Goal: Information Seeking & Learning: Find specific fact

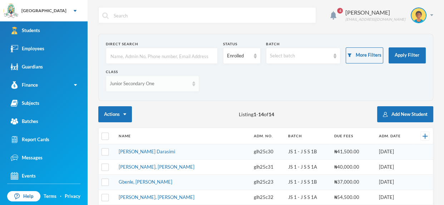
click at [195, 85] on img at bounding box center [193, 83] width 3 height 5
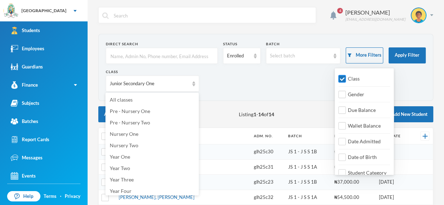
click at [345, 76] on input "Class" at bounding box center [342, 79] width 8 height 8
checkbox input "false"
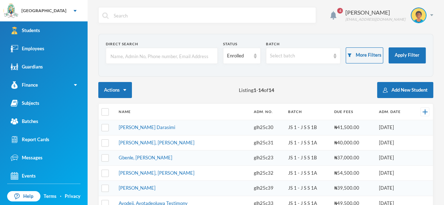
click at [213, 53] on input "text" at bounding box center [162, 56] width 104 height 16
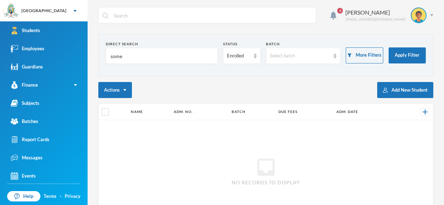
click at [150, 64] on input "some" at bounding box center [162, 56] width 104 height 16
type input "s"
click at [153, 52] on input "Somefu" at bounding box center [162, 56] width 104 height 16
type input "Somefu"
click at [218, 52] on form "Direct Search Somefu Status Enrolled Batch Select batch More Filters Apply Filt…" at bounding box center [266, 55] width 320 height 28
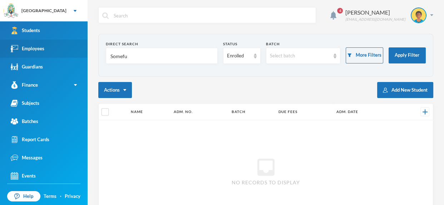
click at [41, 48] on div "Employees" at bounding box center [28, 49] width 34 height 8
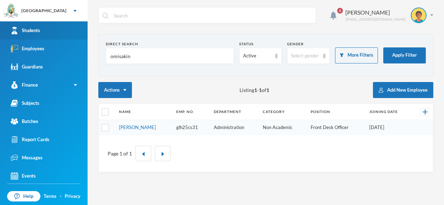
click at [37, 29] on div "Students" at bounding box center [25, 31] width 29 height 8
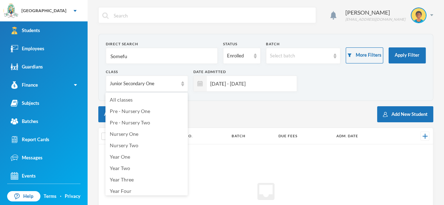
click at [185, 85] on div "Junior Secondary One" at bounding box center [147, 84] width 82 height 16
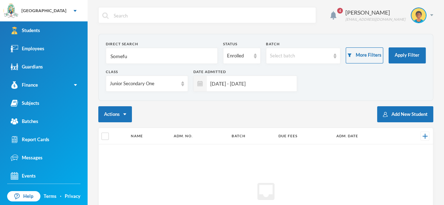
click at [185, 85] on div "Junior Secondary One" at bounding box center [147, 84] width 82 height 16
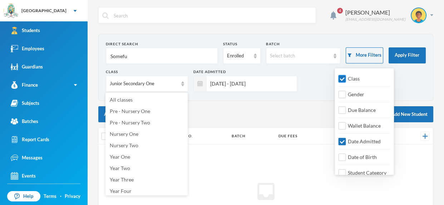
click at [344, 79] on input "Class" at bounding box center [342, 79] width 8 height 8
checkbox input "false"
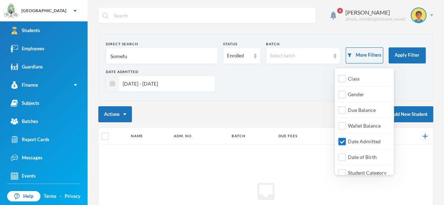
click at [343, 140] on input "Date Admitted" at bounding box center [342, 142] width 8 height 8
checkbox input "false"
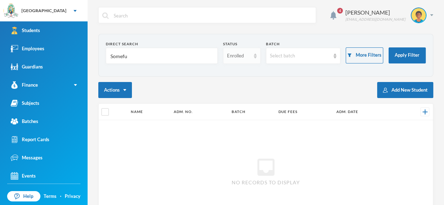
click at [223, 52] on div "Enrolled" at bounding box center [241, 56] width 37 height 16
click at [180, 63] on input "Somefu" at bounding box center [162, 56] width 104 height 16
type input "S"
type input "s"
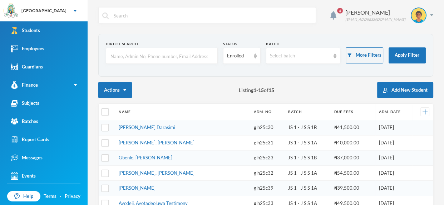
type input "A"
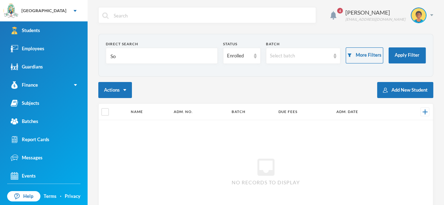
type input "S"
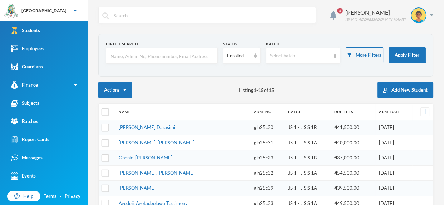
click at [179, 55] on input "text" at bounding box center [162, 56] width 104 height 16
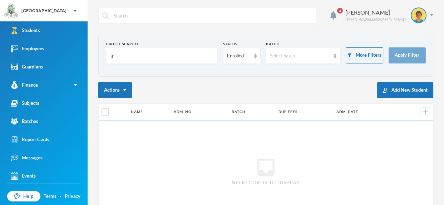
type input "i"
type input "s"
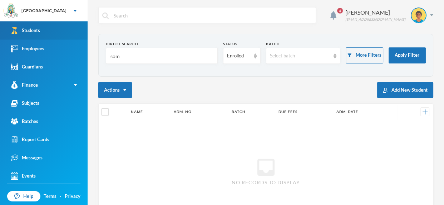
click at [48, 32] on link "Students" at bounding box center [44, 30] width 88 height 18
click at [143, 51] on input "som" at bounding box center [162, 56] width 104 height 16
type input "s"
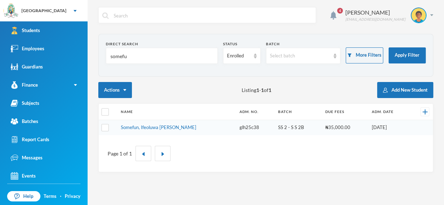
click at [139, 55] on input "somefu" at bounding box center [162, 56] width 104 height 16
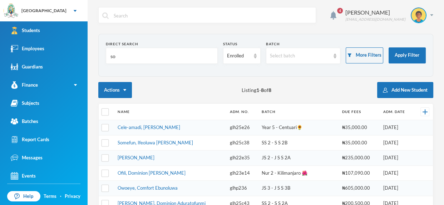
type input "s"
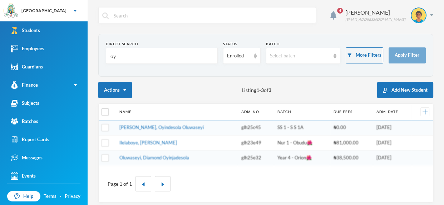
type input "o"
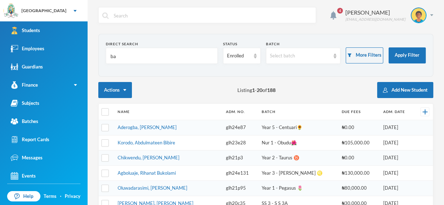
type input "b"
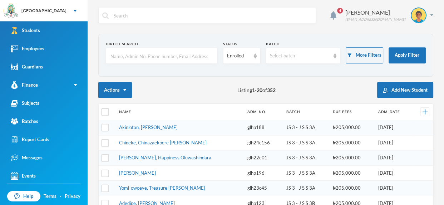
click at [148, 53] on input "text" at bounding box center [162, 56] width 104 height 16
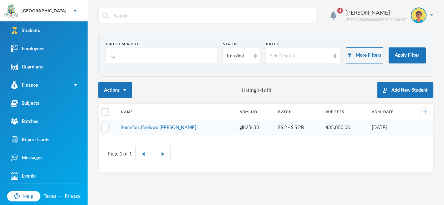
type input "s"
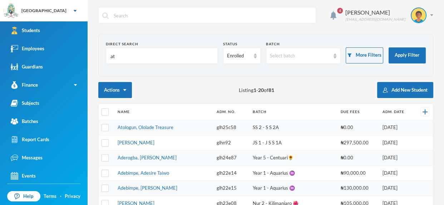
type input "a"
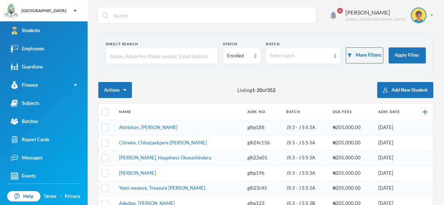
click at [169, 60] on input "text" at bounding box center [162, 56] width 104 height 16
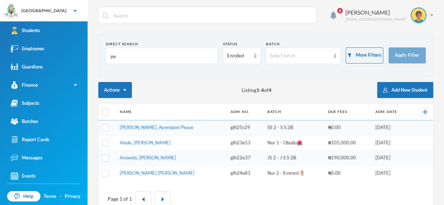
type input "p"
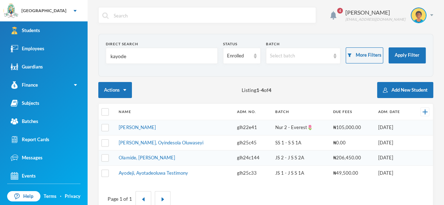
click at [133, 52] on input "kayode" at bounding box center [162, 56] width 104 height 16
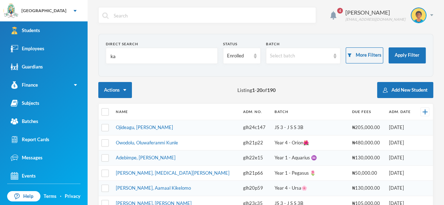
type input "k"
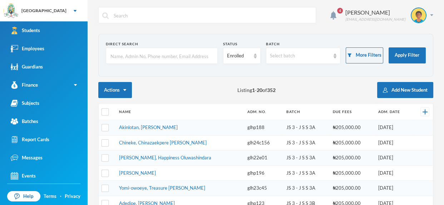
click at [123, 60] on input "text" at bounding box center [162, 56] width 104 height 16
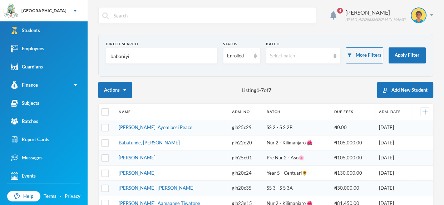
click at [174, 62] on input "babaniyi" at bounding box center [162, 56] width 104 height 16
type input "b"
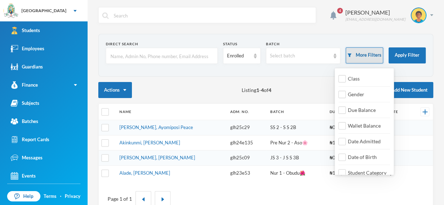
click at [367, 53] on button "More Filters" at bounding box center [364, 56] width 37 height 16
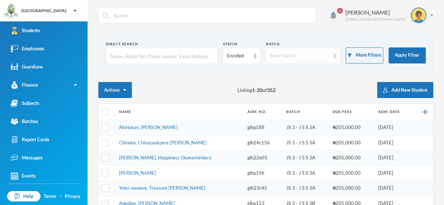
click at [336, 58] on img at bounding box center [334, 56] width 3 height 5
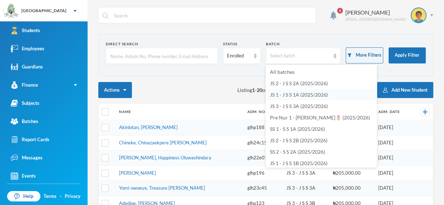
click at [312, 96] on span "JS 1 - J S S 1A (2025/2026)" at bounding box center [299, 95] width 58 height 6
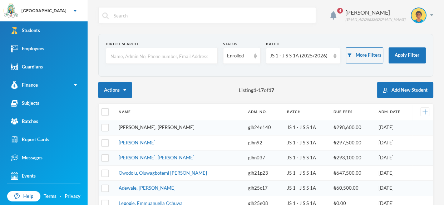
click at [168, 129] on link "Adelana, Ogooluwa Noah" at bounding box center [157, 128] width 76 height 6
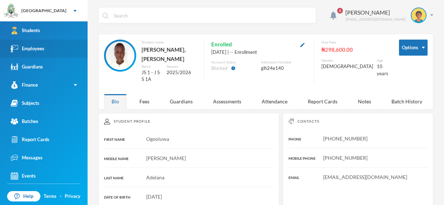
click at [65, 46] on link "Employees" at bounding box center [44, 49] width 88 height 18
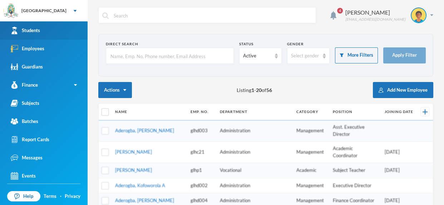
click at [60, 25] on link "Students" at bounding box center [44, 30] width 88 height 18
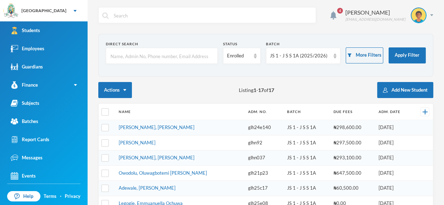
click at [179, 49] on input "text" at bounding box center [162, 56] width 104 height 16
click at [168, 51] on input "text" at bounding box center [162, 56] width 104 height 16
click at [151, 55] on input "text" at bounding box center [162, 56] width 104 height 16
click at [35, 46] on div "Employees" at bounding box center [28, 49] width 34 height 8
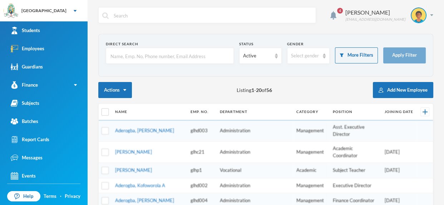
click at [135, 54] on input "text" at bounding box center [170, 56] width 120 height 16
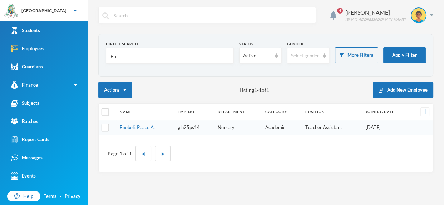
type input "E"
click at [179, 63] on input "grace" at bounding box center [170, 56] width 120 height 16
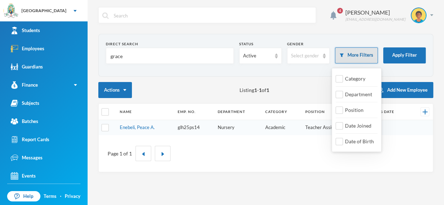
click at [366, 51] on button "More Filters" at bounding box center [356, 56] width 43 height 16
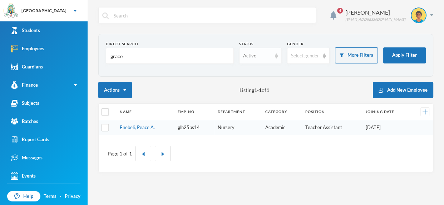
click at [277, 56] on img at bounding box center [276, 56] width 3 height 5
click at [299, 80] on div "Direct Search grace Status Active Gender Select gender More Filters Apply Filte…" at bounding box center [265, 103] width 335 height 139
click at [182, 50] on input "grace" at bounding box center [170, 56] width 120 height 16
type input "g"
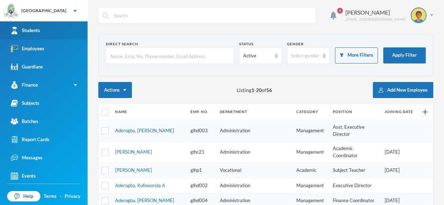
click at [59, 32] on link "Students" at bounding box center [44, 30] width 88 height 18
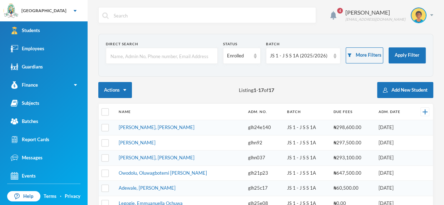
click at [166, 60] on input "text" at bounding box center [162, 56] width 104 height 16
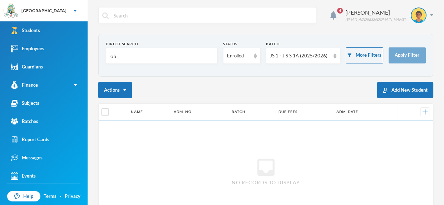
type input "o"
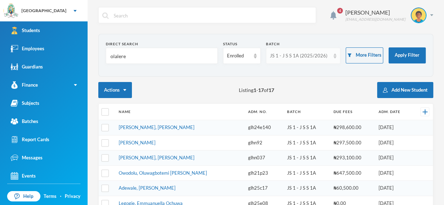
type input "olalere"
click at [334, 56] on img at bounding box center [334, 56] width 3 height 5
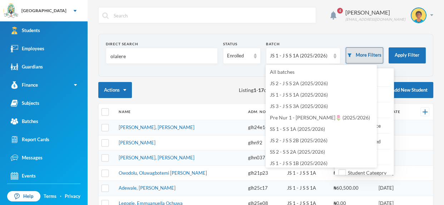
click at [368, 55] on button "More Filters" at bounding box center [364, 56] width 37 height 16
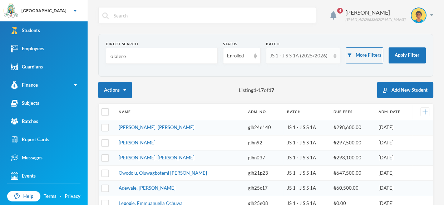
click at [333, 57] on img at bounding box center [334, 56] width 3 height 5
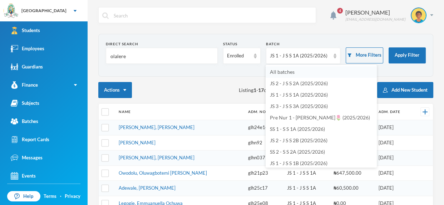
click at [331, 67] on li "All batches" at bounding box center [320, 71] width 111 height 11
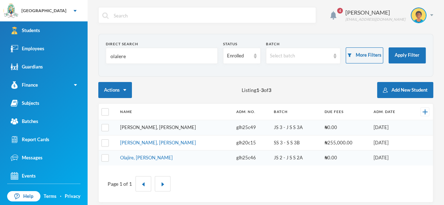
click at [166, 125] on link "Olalere, Obaloluwa Daniel" at bounding box center [158, 128] width 76 height 6
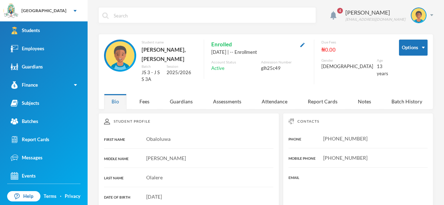
click at [180, 20] on input "text" at bounding box center [212, 16] width 199 height 16
click at [181, 15] on input "text" at bounding box center [212, 16] width 199 height 16
click at [180, 15] on input "text" at bounding box center [212, 16] width 199 height 16
click at [75, 40] on link "Employees" at bounding box center [44, 49] width 88 height 18
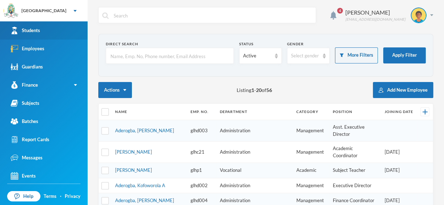
click at [58, 33] on link "Students" at bounding box center [44, 30] width 88 height 18
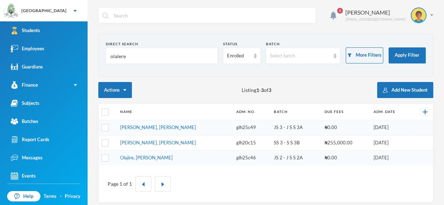
click at [187, 45] on div "Direct Search" at bounding box center [162, 43] width 112 height 5
click at [183, 55] on input "olalere" at bounding box center [162, 56] width 104 height 16
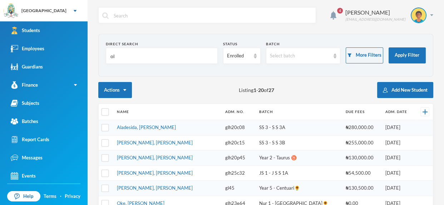
type input "o"
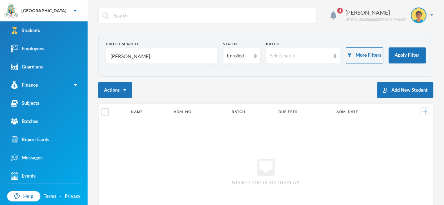
click at [198, 62] on input "Adebowale abdul" at bounding box center [162, 56] width 104 height 16
click at [182, 44] on div "Direct Search" at bounding box center [162, 43] width 112 height 5
click at [179, 58] on input "Adebowale abdul" at bounding box center [162, 56] width 104 height 16
type input "Adebowale a"
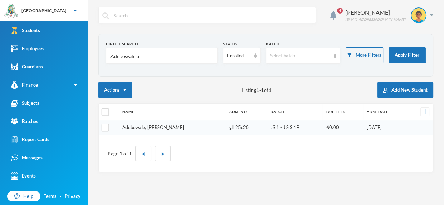
click at [177, 128] on link "Adebowale, [PERSON_NAME]" at bounding box center [153, 128] width 62 height 6
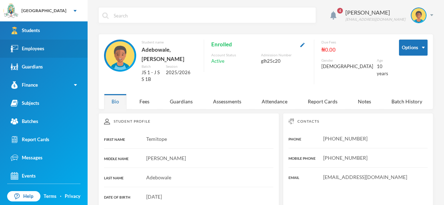
click at [51, 42] on link "Employees" at bounding box center [44, 49] width 88 height 18
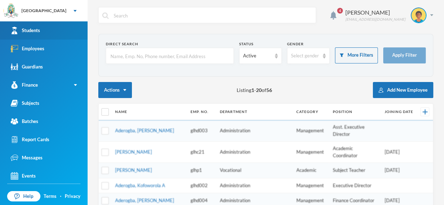
click at [55, 29] on link "Students" at bounding box center [44, 30] width 88 height 18
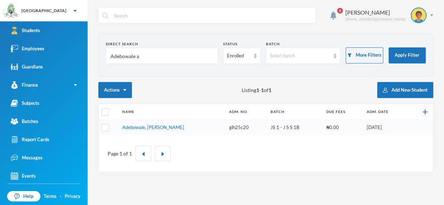
click at [153, 57] on input "Adebowale a" at bounding box center [162, 56] width 104 height 16
type input "A"
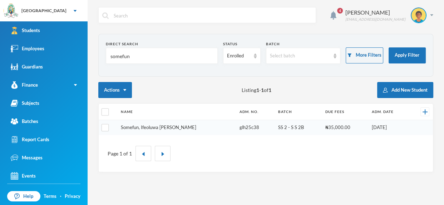
type input "somefun"
click at [167, 127] on link "Somefun, Ifeoluwa Juliet" at bounding box center [158, 128] width 75 height 6
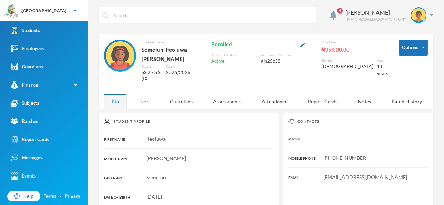
click at [107, 39] on div "Options Student name Somefun, Ifeoluwa Juliet Batch SS 2 - S S 2B Session 2025/…" at bounding box center [265, 72] width 335 height 76
click at [76, 44] on link "Employees" at bounding box center [44, 49] width 88 height 18
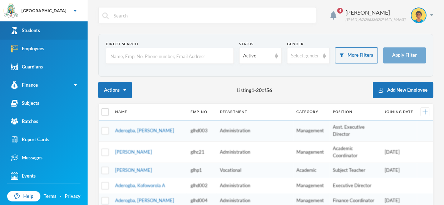
click at [56, 28] on link "Students" at bounding box center [44, 30] width 88 height 18
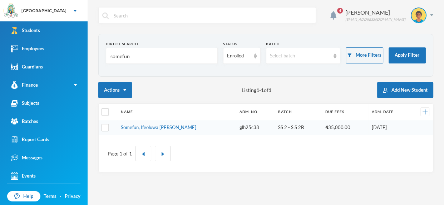
click at [158, 60] on input "somefun" at bounding box center [162, 56] width 104 height 16
type input "s"
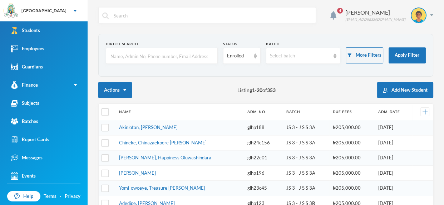
click at [195, 62] on input "text" at bounding box center [162, 56] width 104 height 16
click at [197, 60] on input "text" at bounding box center [162, 56] width 104 height 16
type input "L"
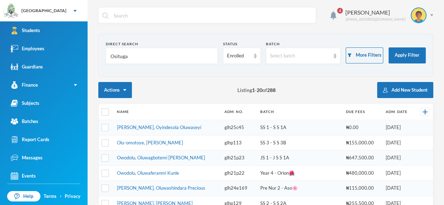
click at [172, 54] on input "Osituga" at bounding box center [162, 56] width 104 height 16
click at [161, 63] on input "Osituga" at bounding box center [162, 56] width 104 height 16
type input "Osituga"
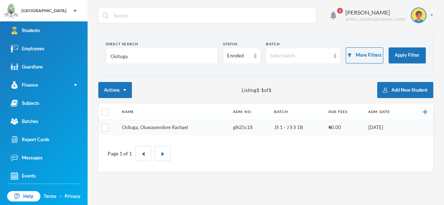
click at [163, 128] on link "Osituga, Oluwasemilore Rachael" at bounding box center [155, 128] width 66 height 6
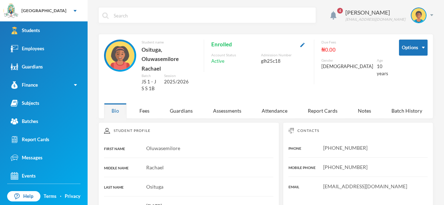
click at [183, 10] on input "text" at bounding box center [212, 16] width 199 height 16
click at [24, 50] on div "Employees" at bounding box center [28, 49] width 34 height 8
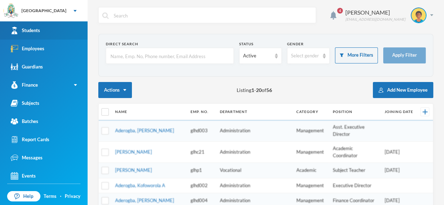
click at [57, 28] on link "Students" at bounding box center [44, 30] width 88 height 18
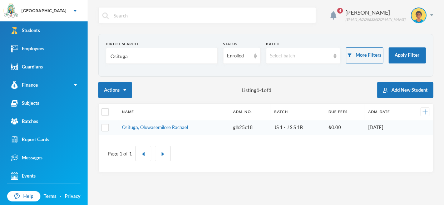
click at [205, 52] on input "Osituga" at bounding box center [162, 56] width 104 height 16
type input "Osituga"
